Goal: Task Accomplishment & Management: Manage account settings

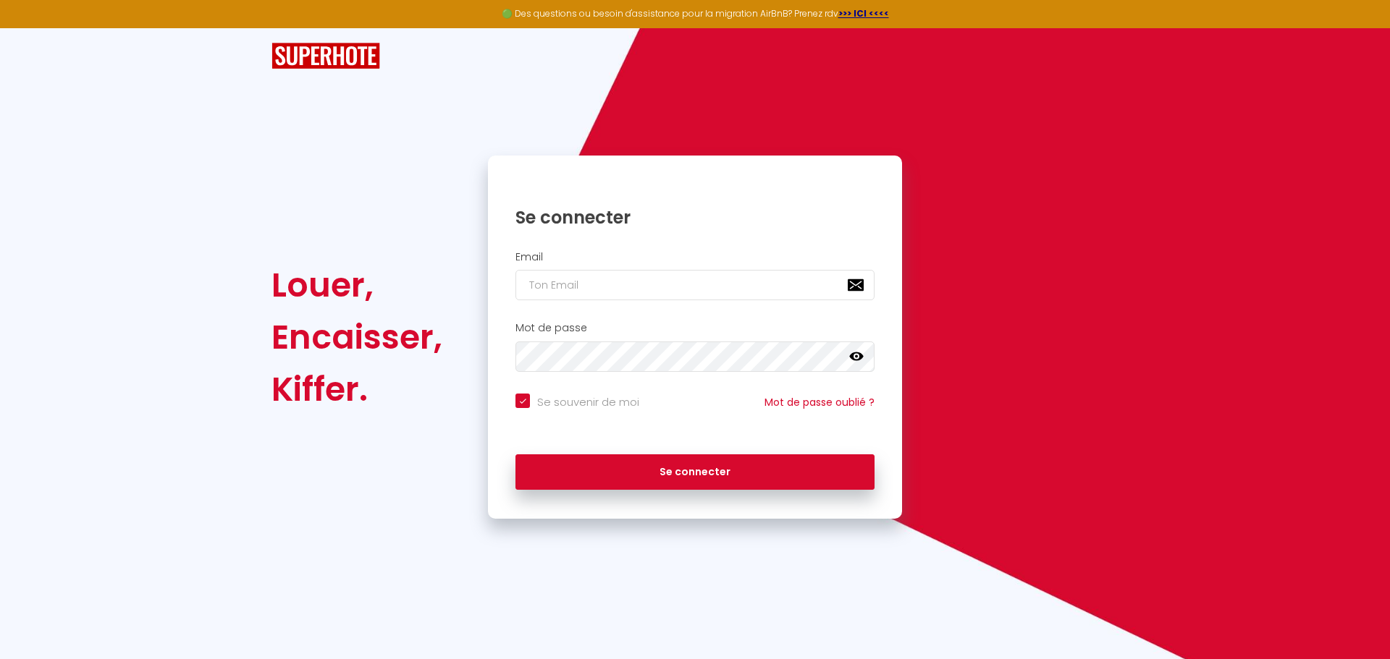
click at [515, 300] on div at bounding box center [515, 300] width 0 height 0
type input "[PERSON_NAME][DOMAIN_NAME][EMAIL_ADDRESS][DOMAIN_NAME]"
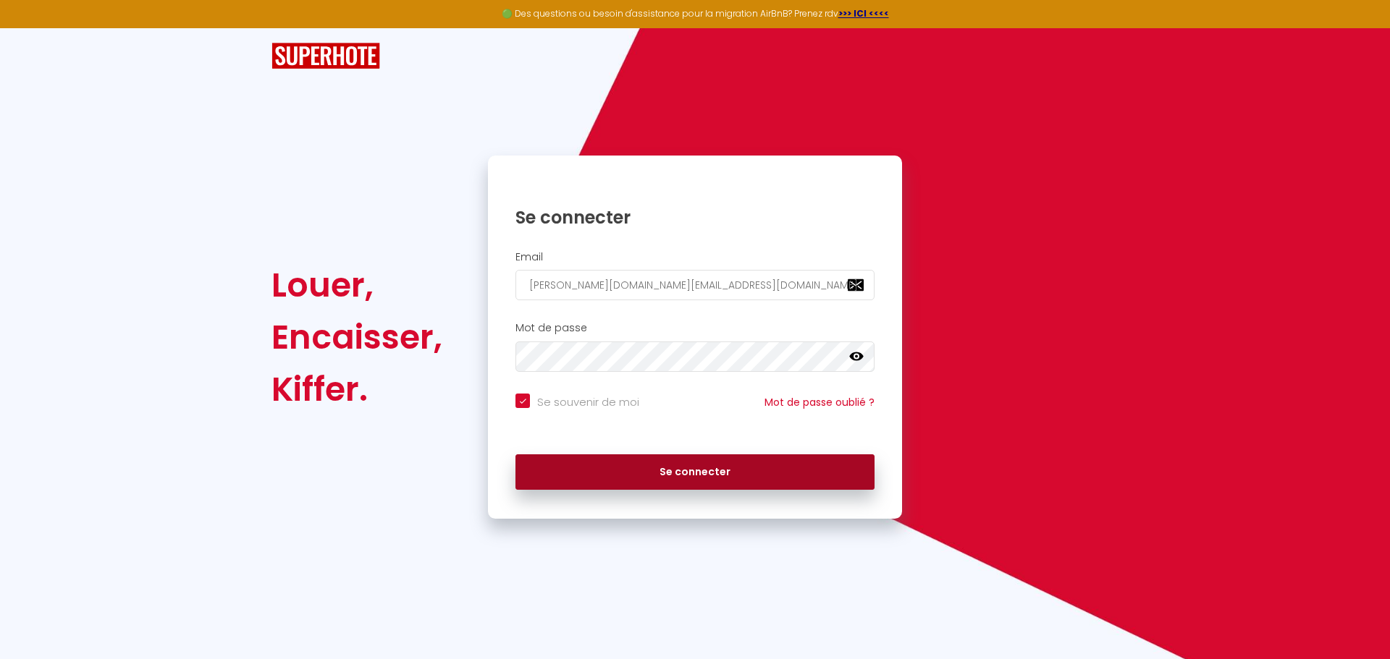
click at [708, 483] on button "Se connecter" at bounding box center [694, 473] width 359 height 36
checkbox input "true"
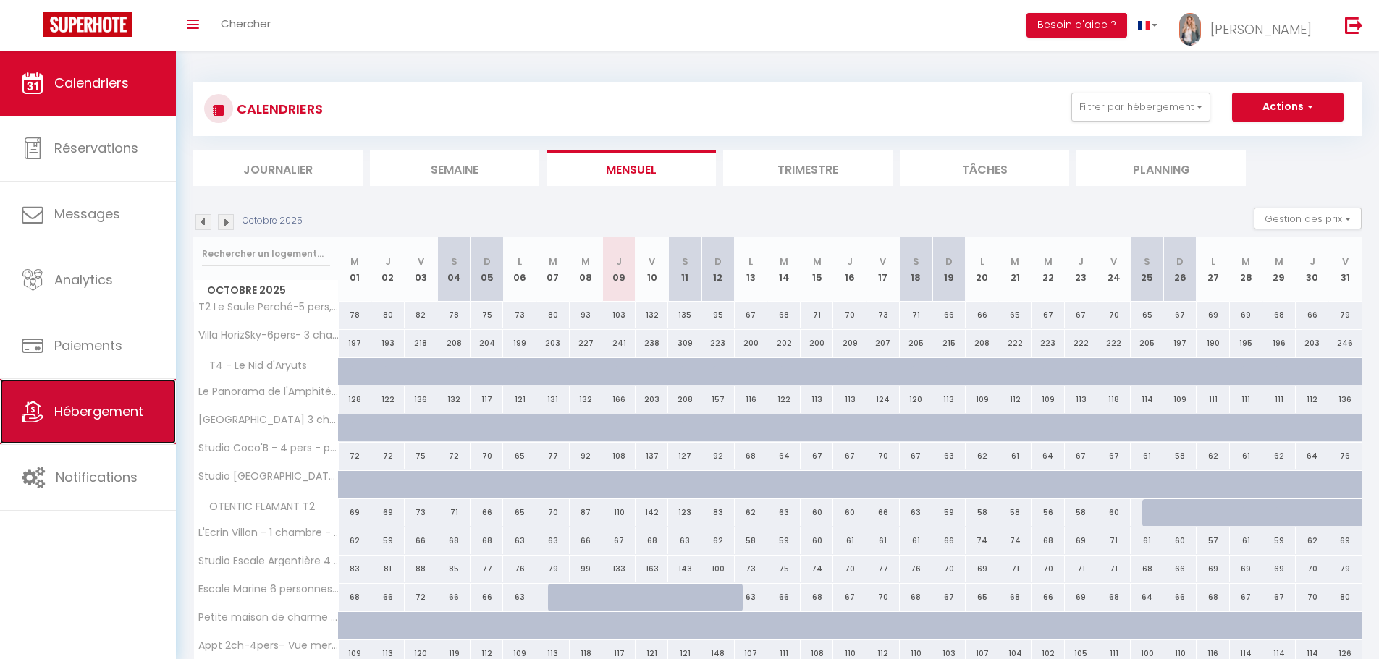
click at [98, 417] on span "Hébergement" at bounding box center [98, 411] width 89 height 18
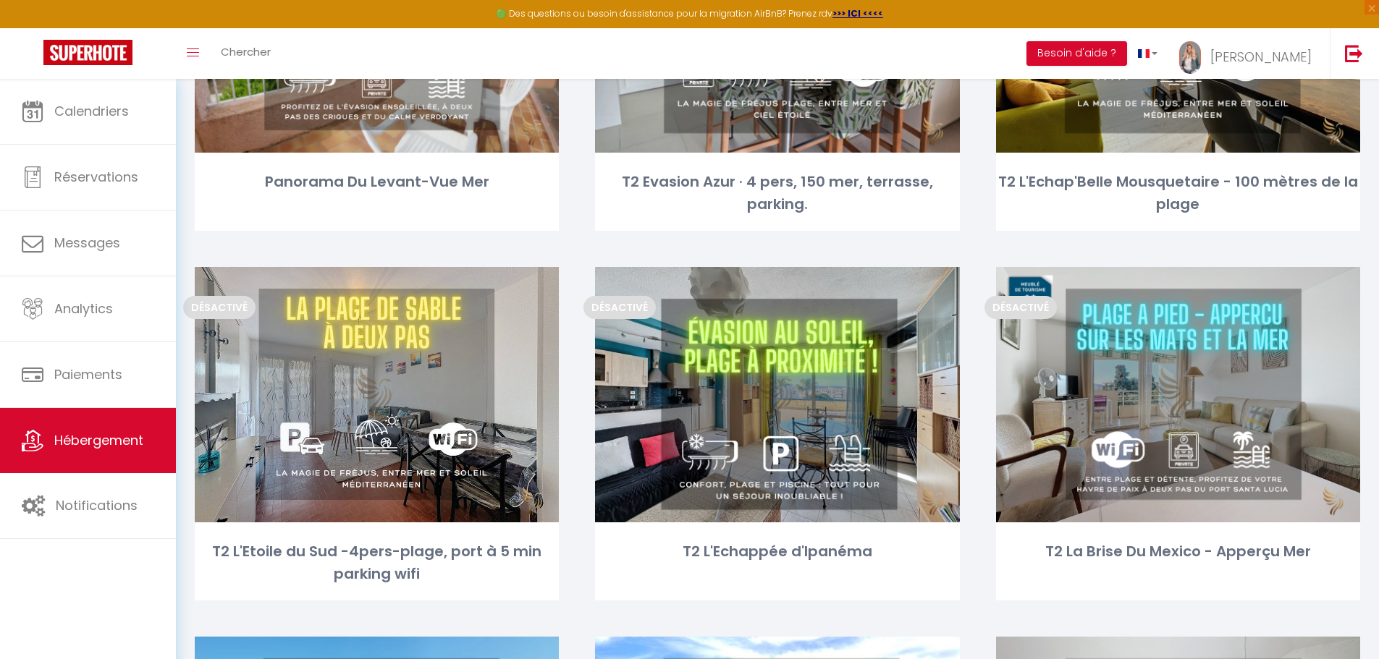
scroll to position [1447, 0]
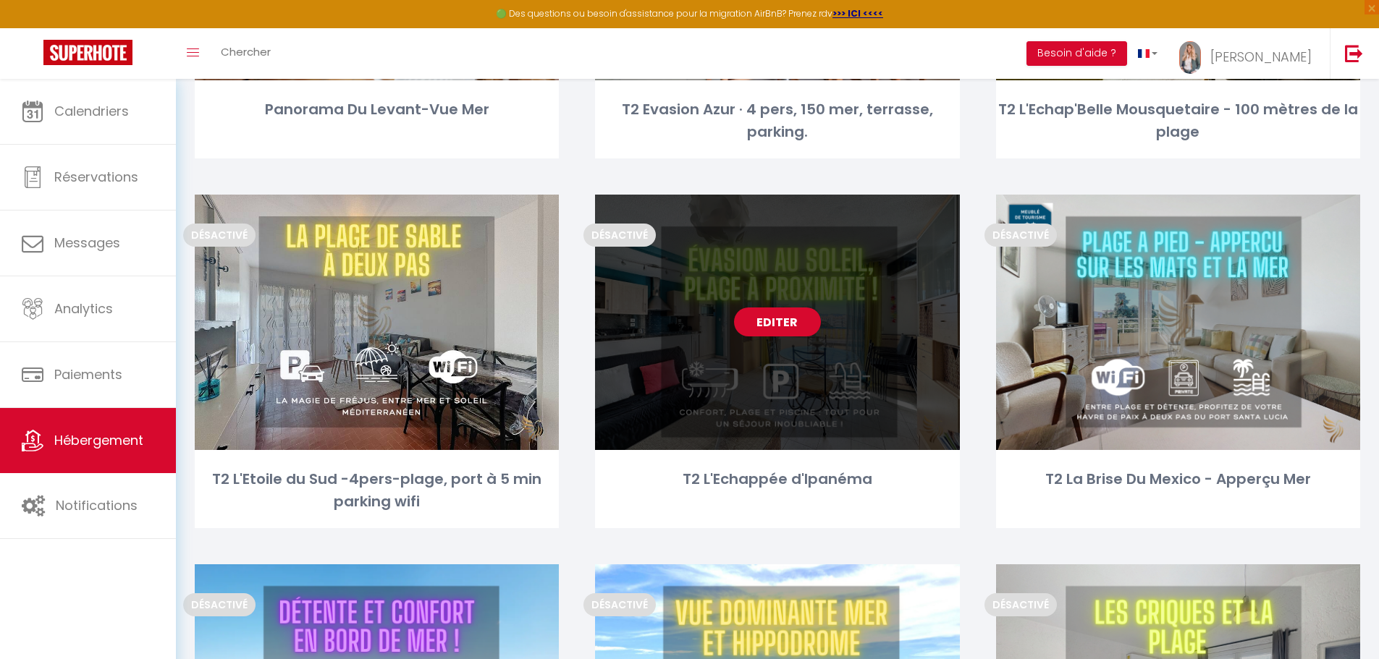
click at [779, 322] on link "Editer" at bounding box center [777, 322] width 87 height 29
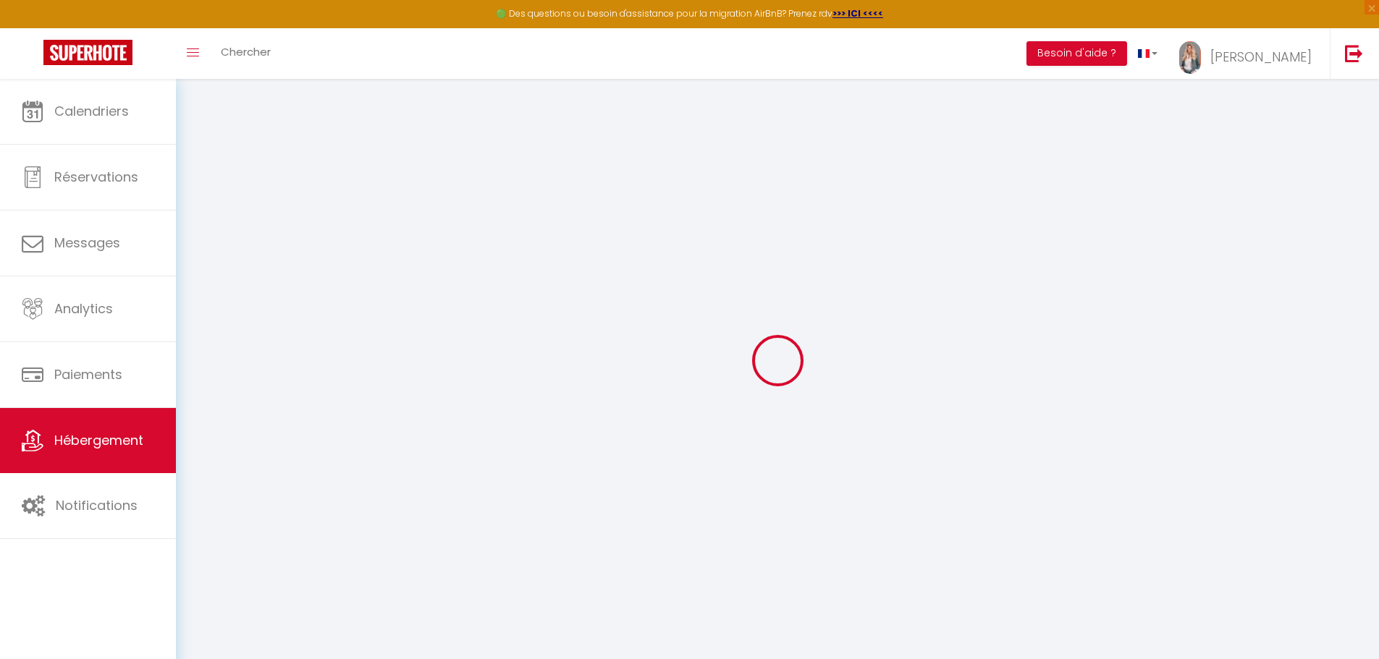
select select
checkbox input "false"
checkbox input "true"
checkbox input "false"
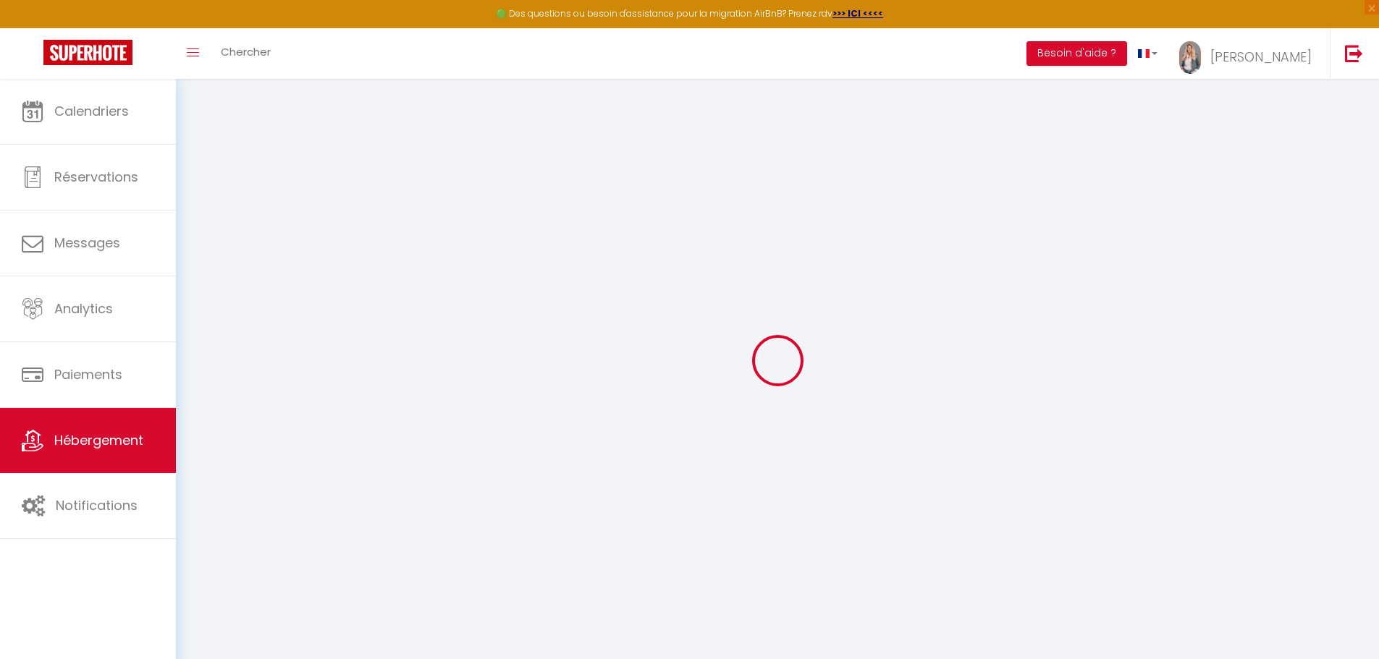
select select
checkbox input "false"
checkbox input "true"
checkbox input "false"
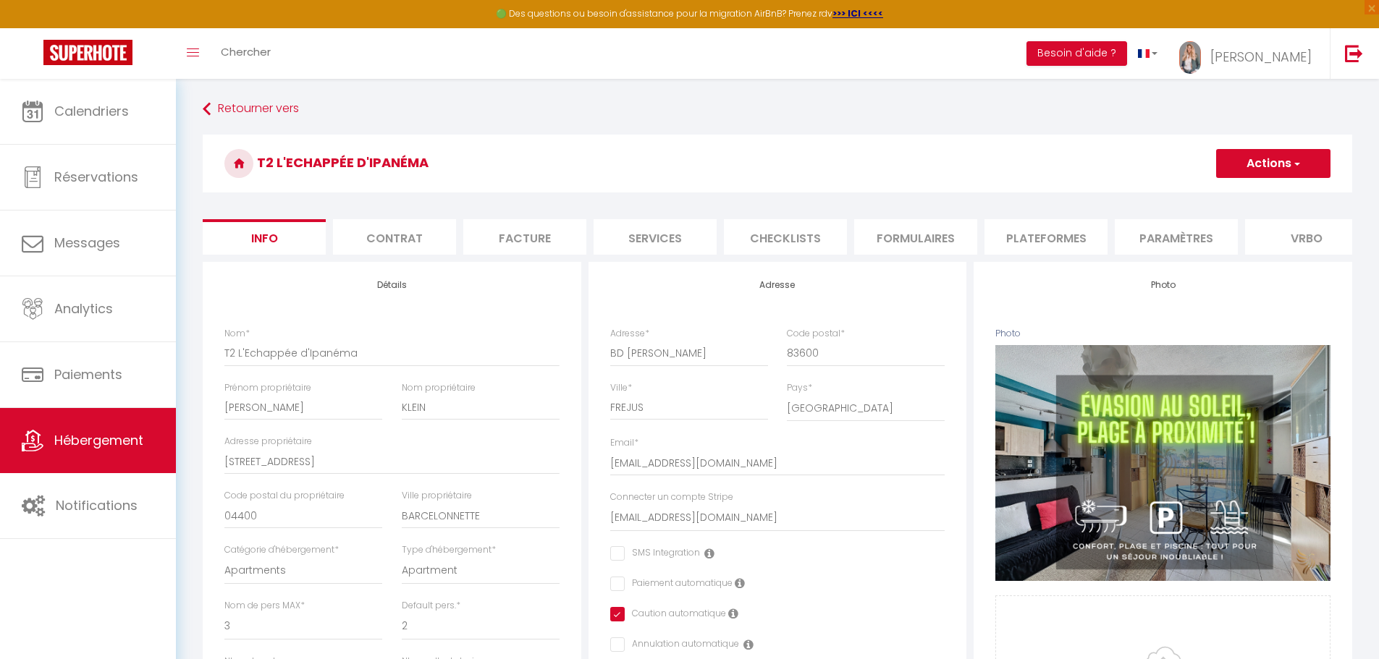
click at [802, 235] on li "Checklists" at bounding box center [785, 236] width 123 height 35
select select
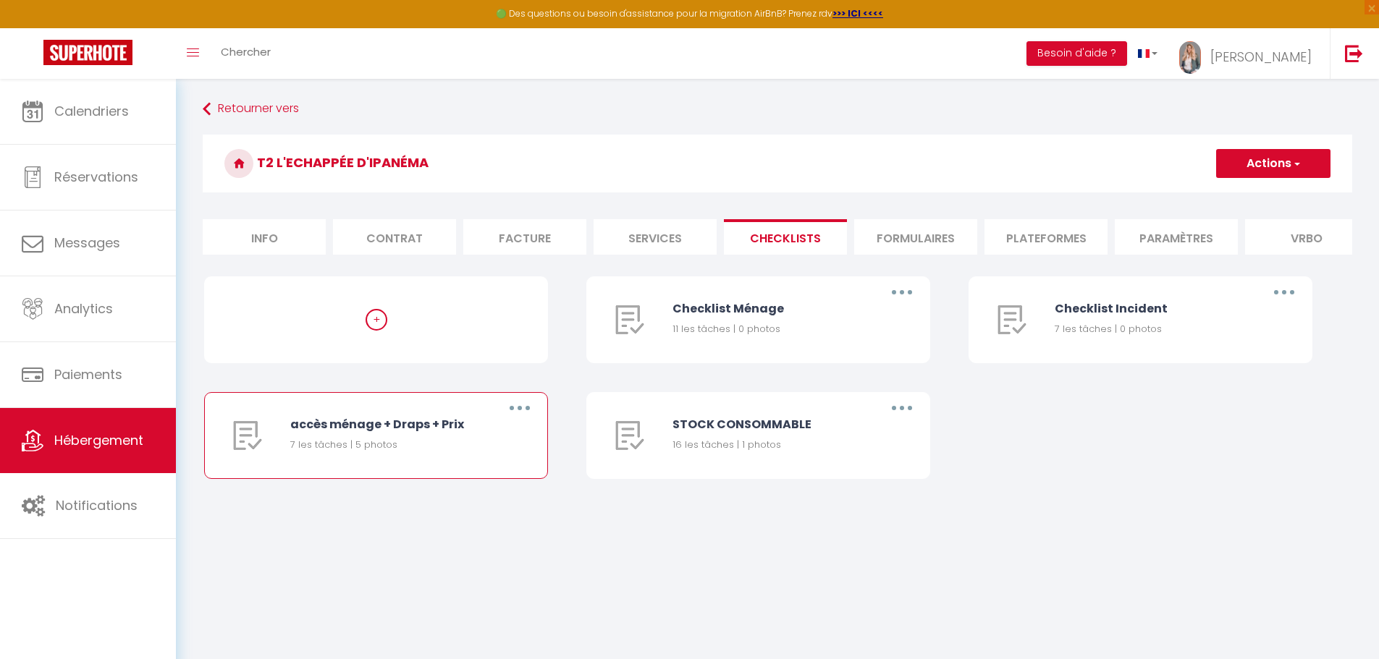
click at [525, 420] on button "button" at bounding box center [519, 408] width 41 height 23
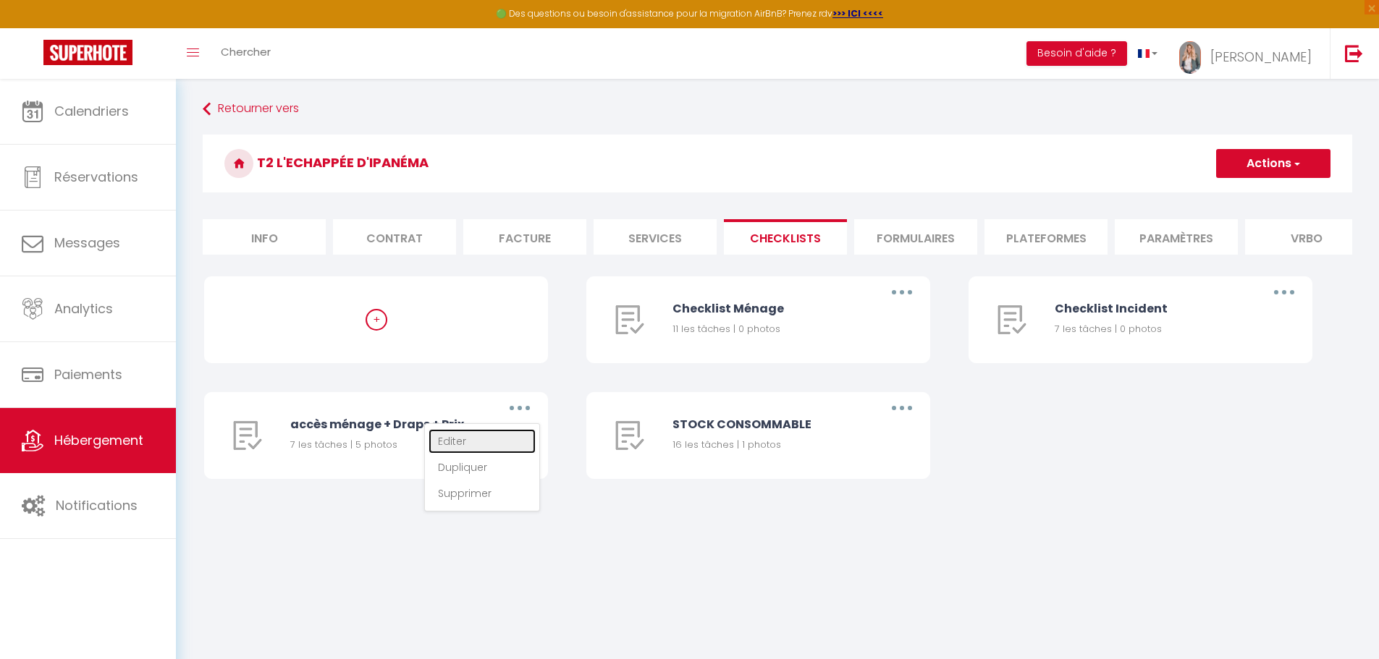
click at [492, 450] on link "Editer" at bounding box center [481, 441] width 107 height 25
type input "accès ménage + Draps + Prix"
type input "Accès au T2 L'Echappée d'[GEOGRAPHIC_DATA]"
select select
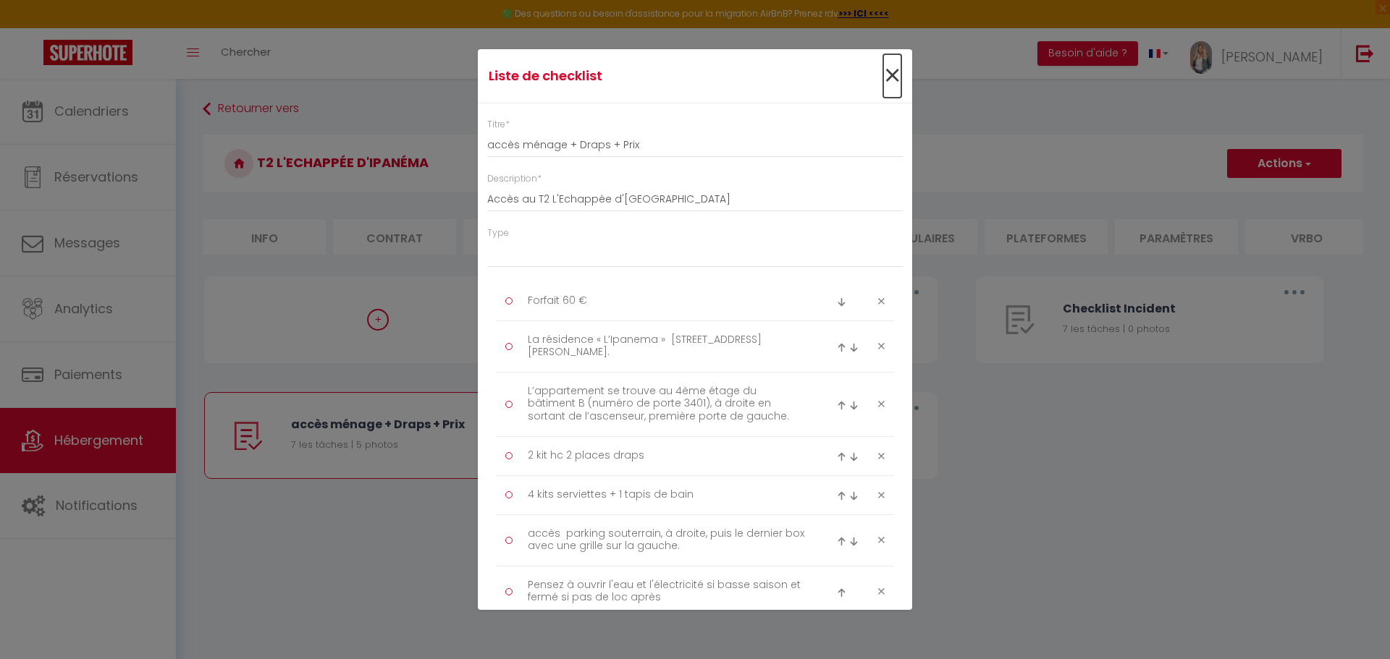
click at [883, 77] on span "×" at bounding box center [892, 75] width 18 height 43
